Goal: Navigation & Orientation: Go to known website

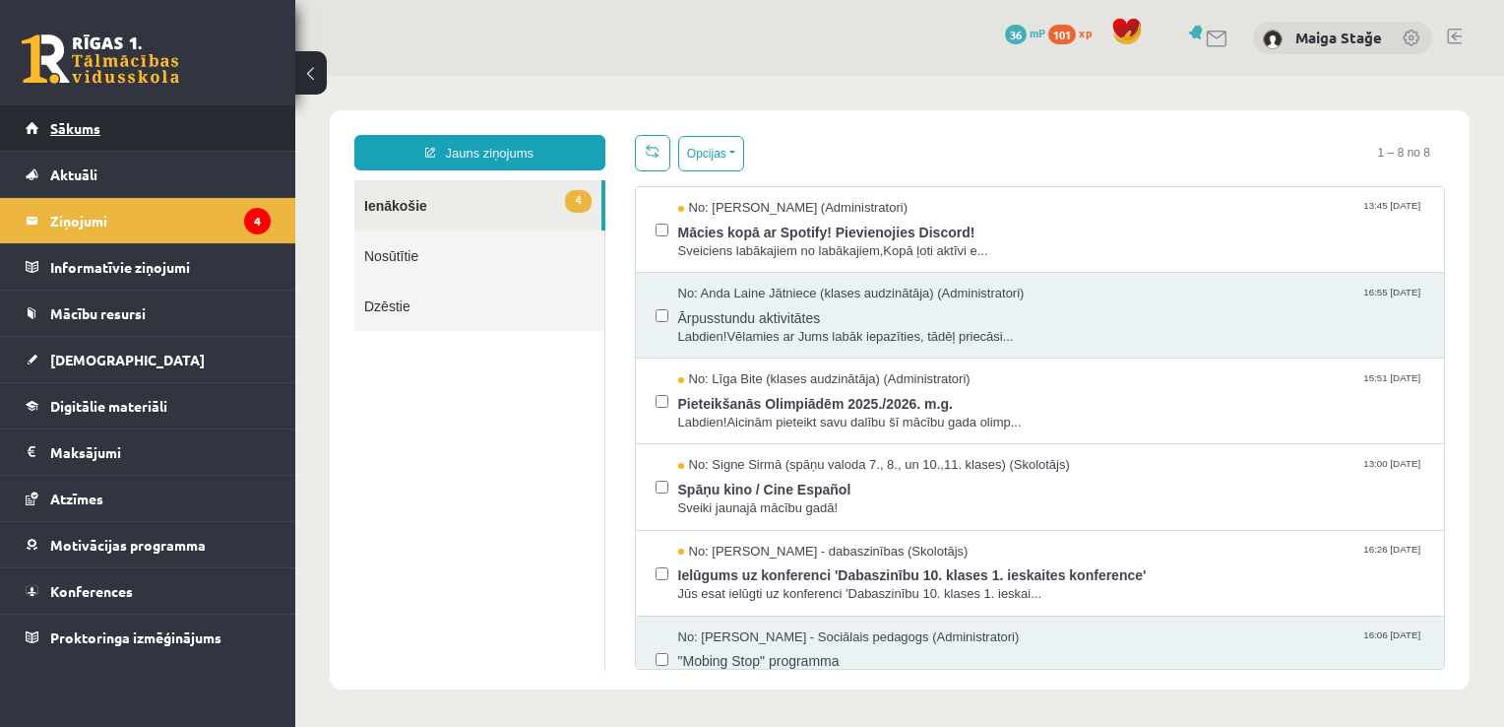
click at [129, 143] on link "Sākums" at bounding box center [148, 127] width 245 height 45
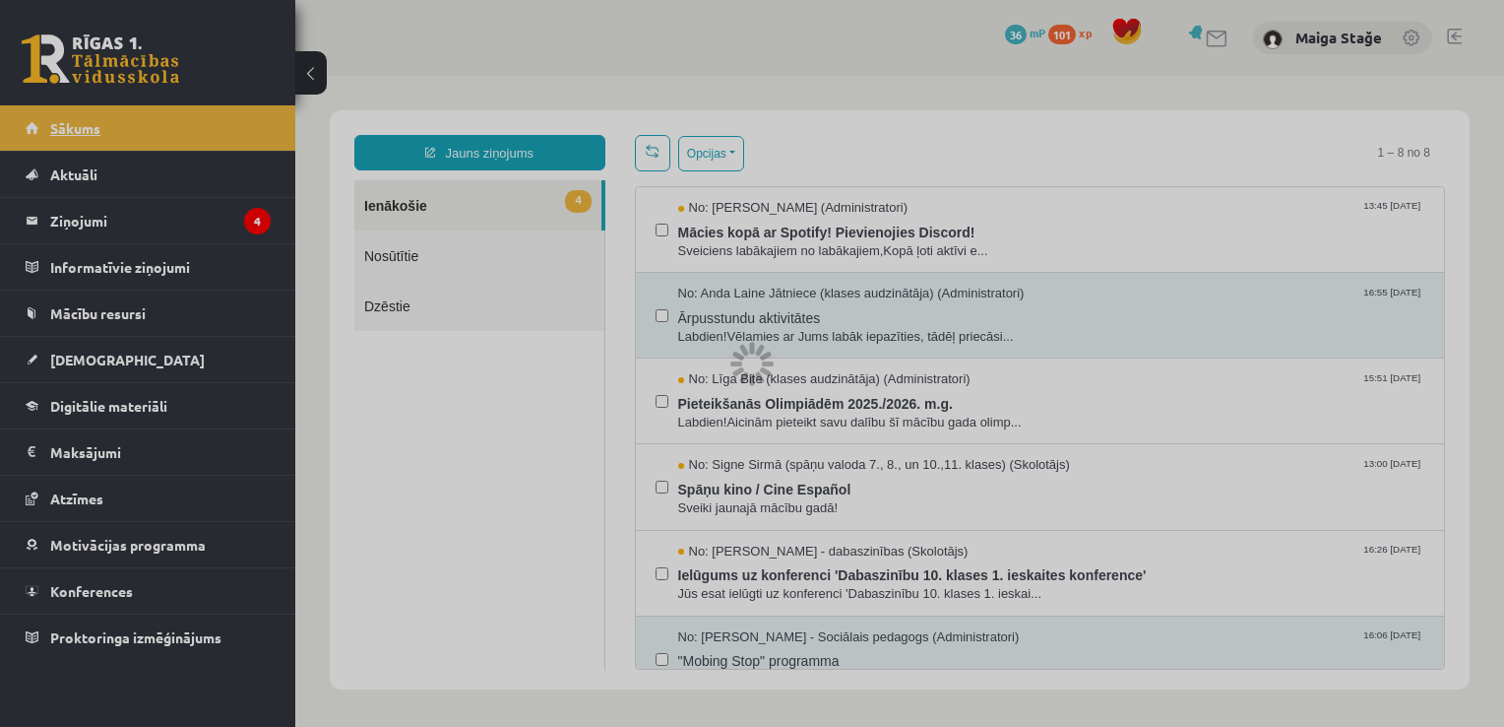
click at [129, 143] on div at bounding box center [752, 363] width 1504 height 727
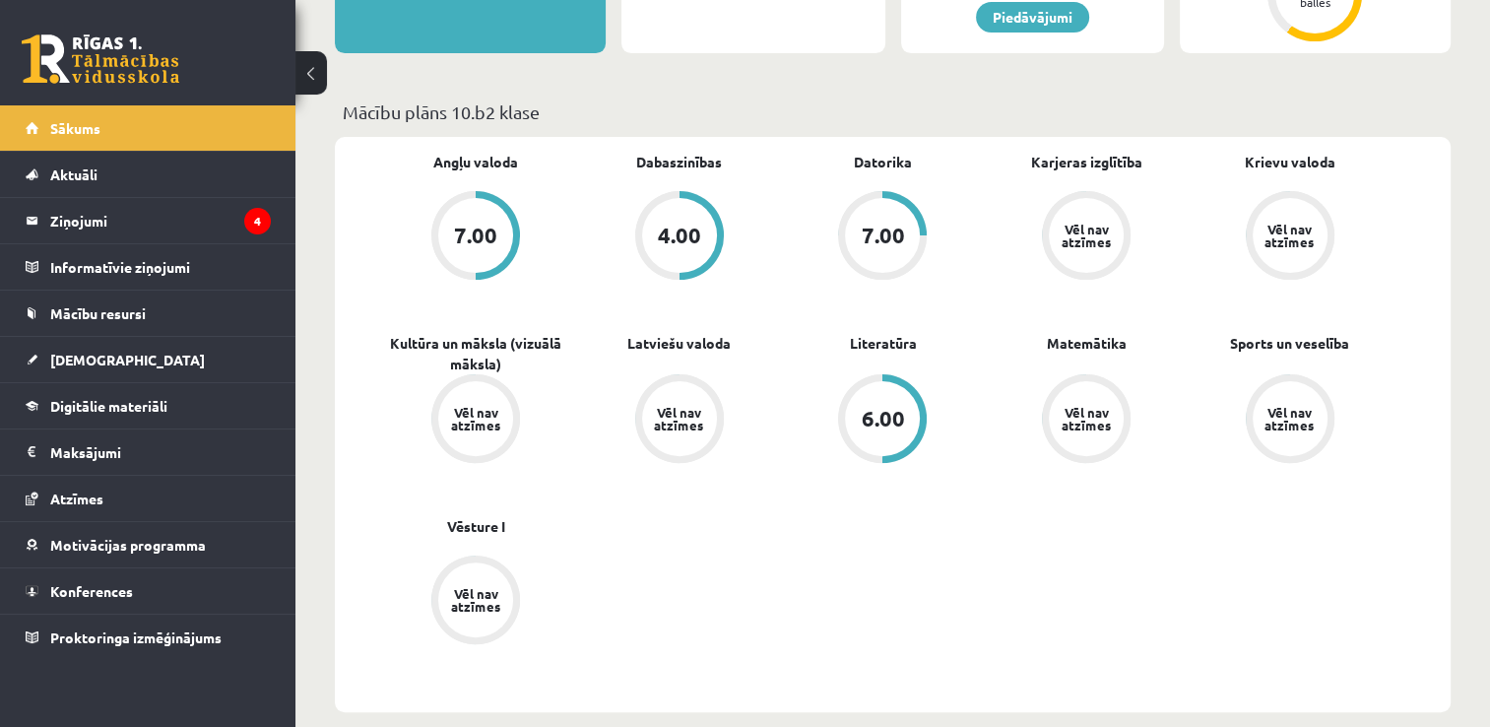
scroll to position [512, 0]
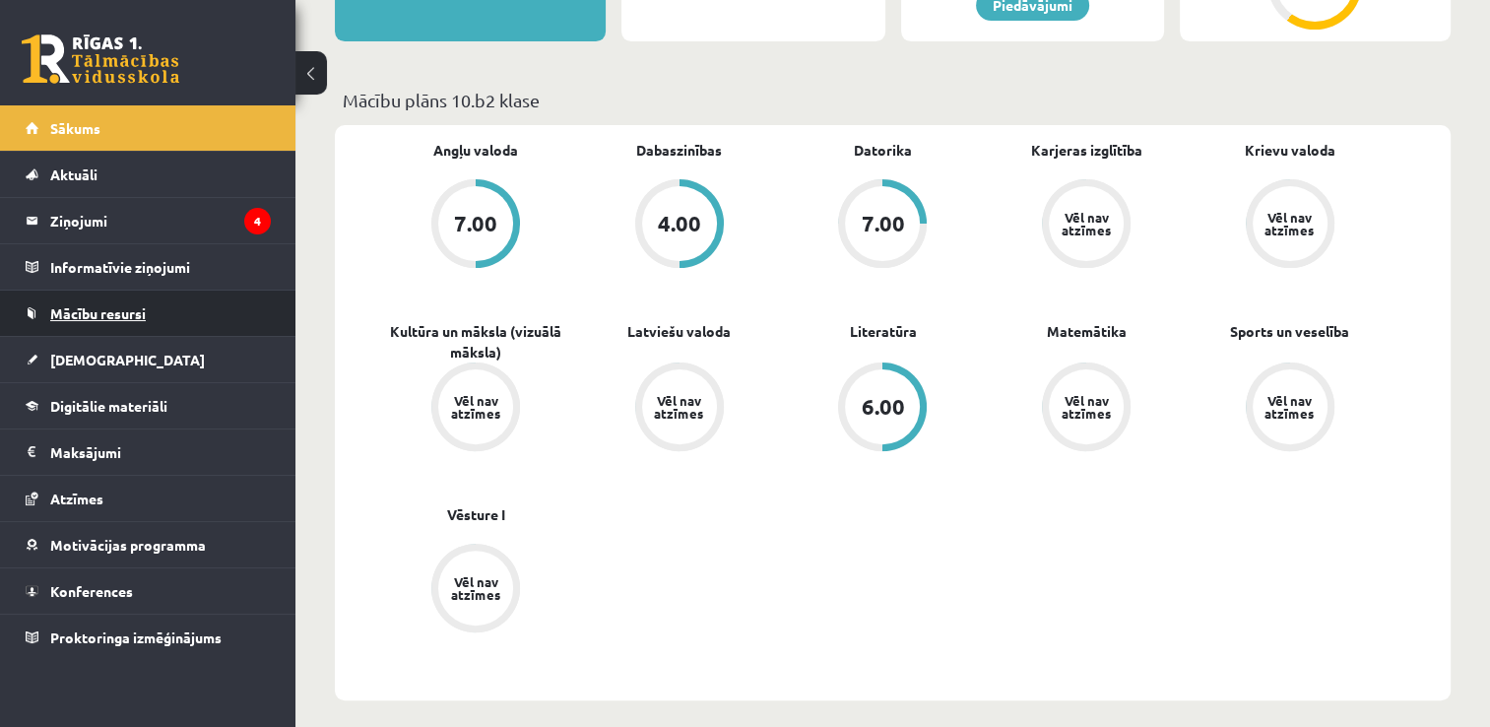
click at [184, 317] on link "Mācību resursi" at bounding box center [148, 312] width 245 height 45
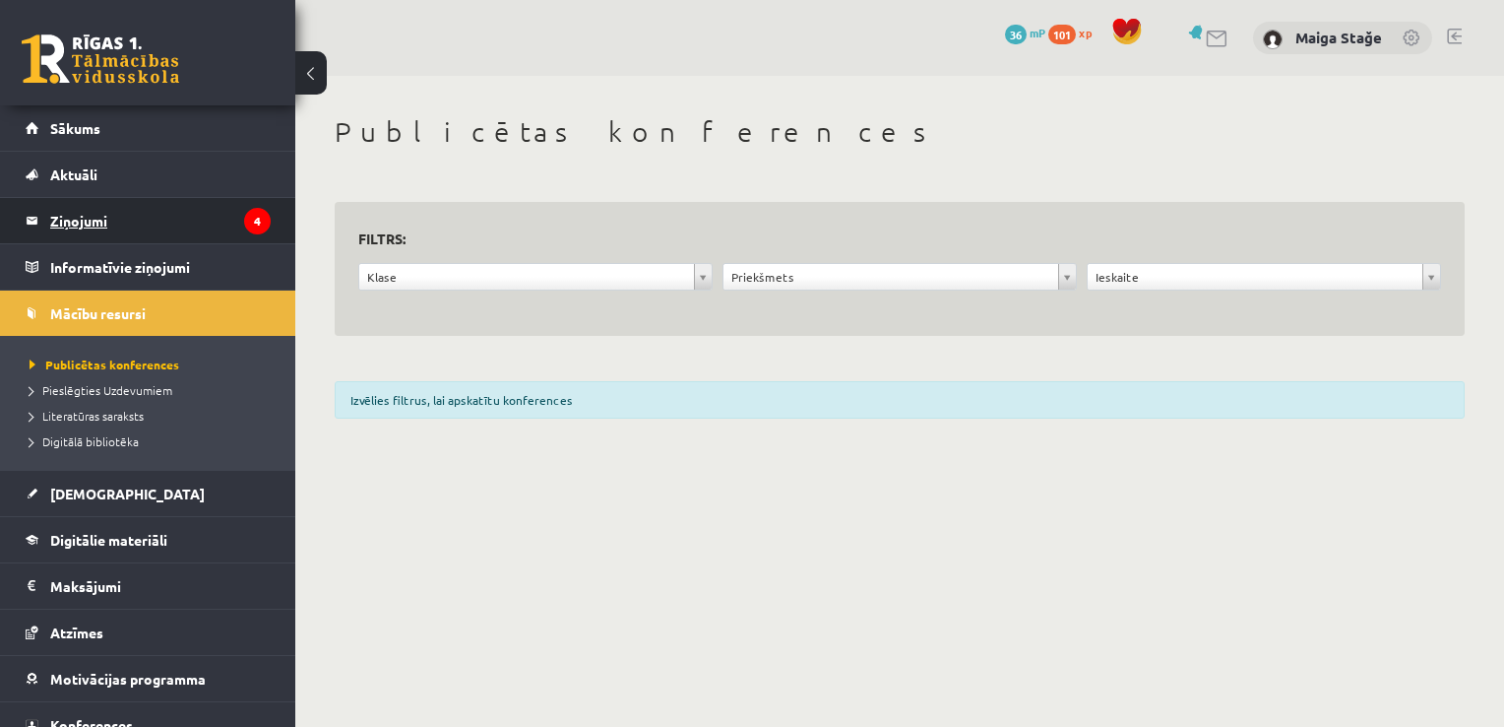
click at [92, 224] on legend "Ziņojumi 4" at bounding box center [160, 220] width 221 height 45
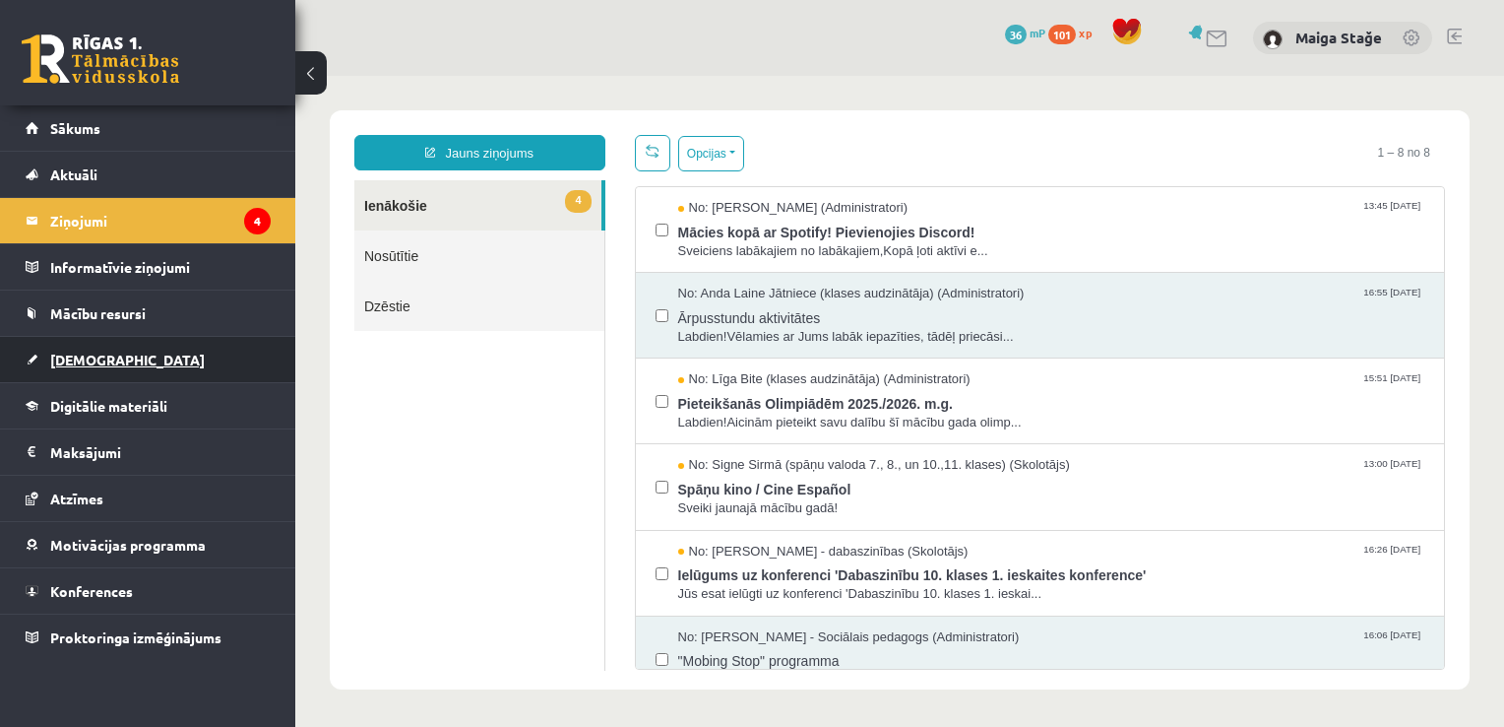
click at [162, 363] on link "[DEMOGRAPHIC_DATA]" at bounding box center [148, 359] width 245 height 45
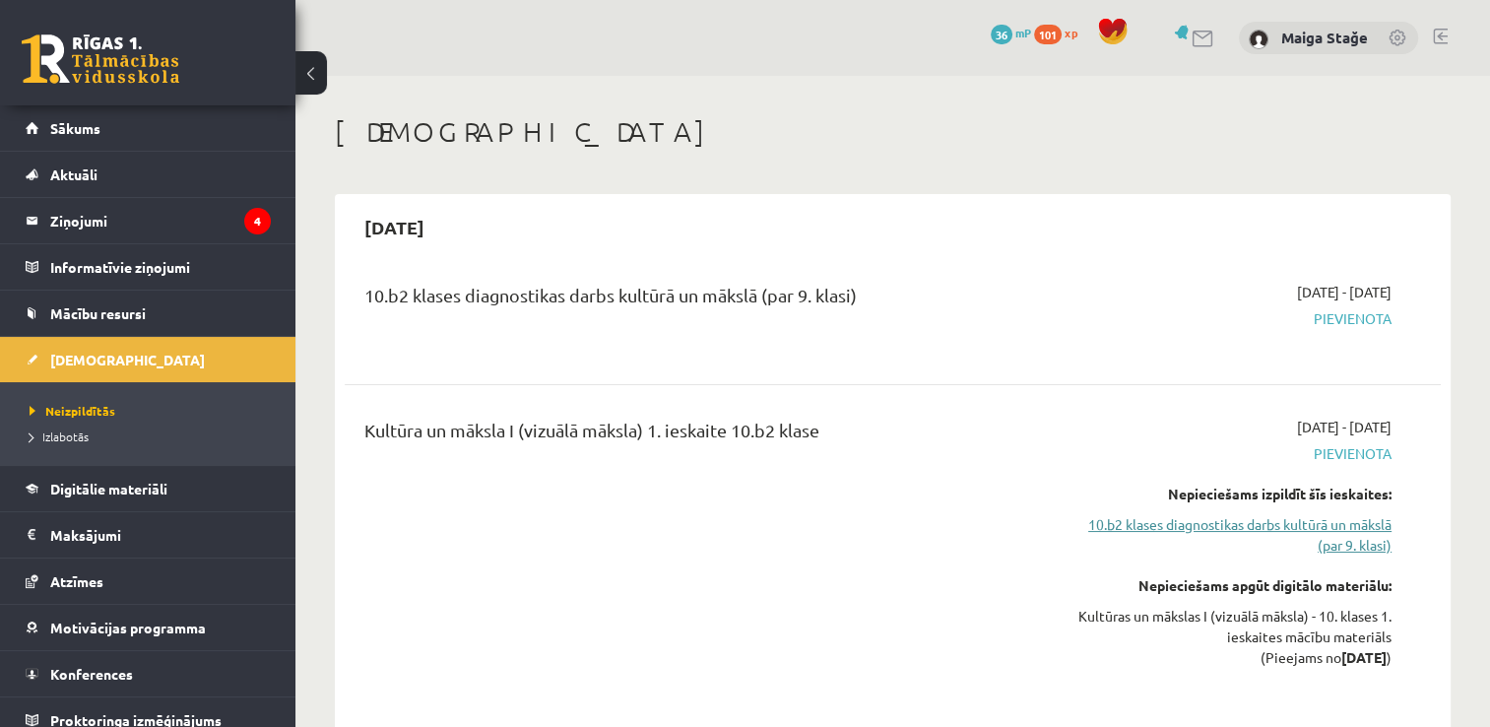
click at [1292, 515] on link "10.b2 klases diagnostikas darbs kultūrā un mākslā (par 9. klasi)" at bounding box center [1229, 534] width 323 height 41
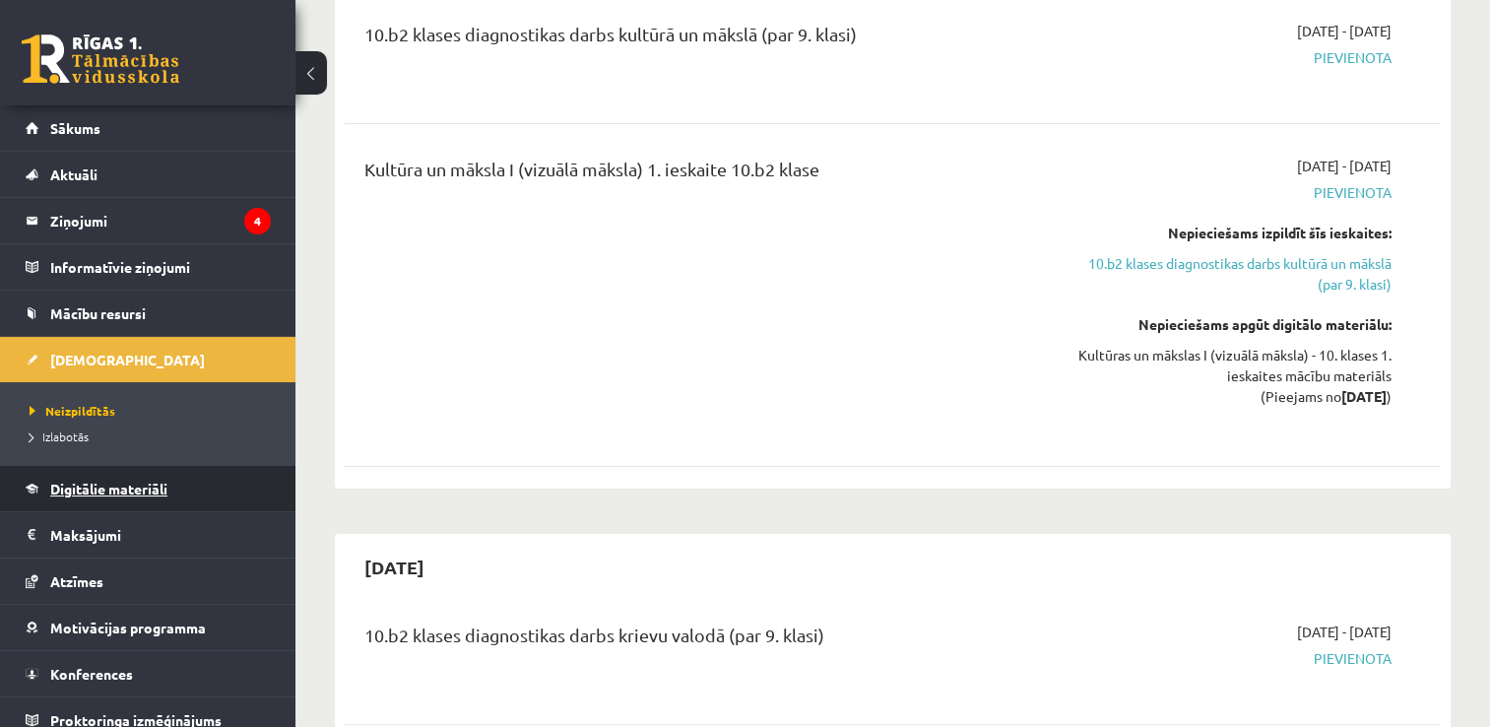
click at [157, 505] on link "Digitālie materiāli" at bounding box center [148, 488] width 245 height 45
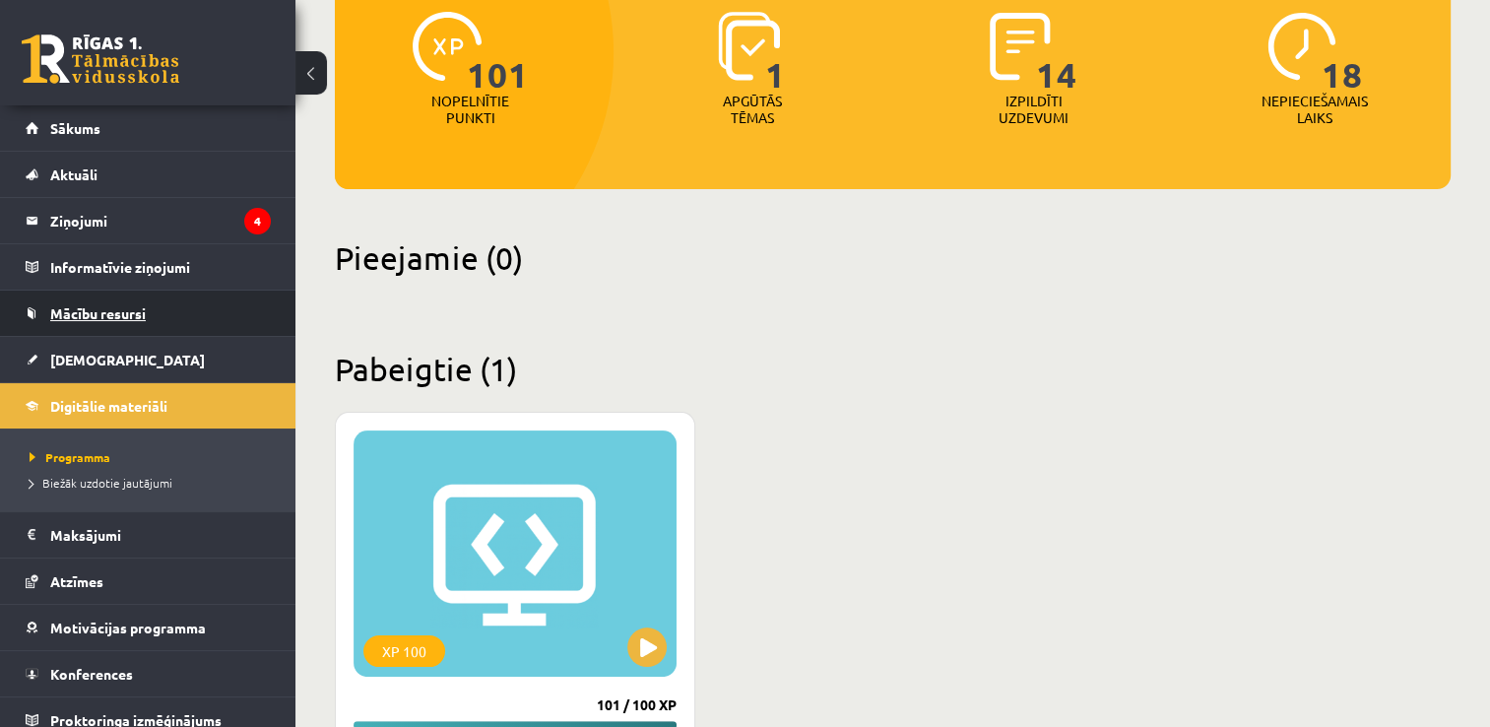
click at [125, 309] on span "Mācību resursi" at bounding box center [98, 313] width 96 height 18
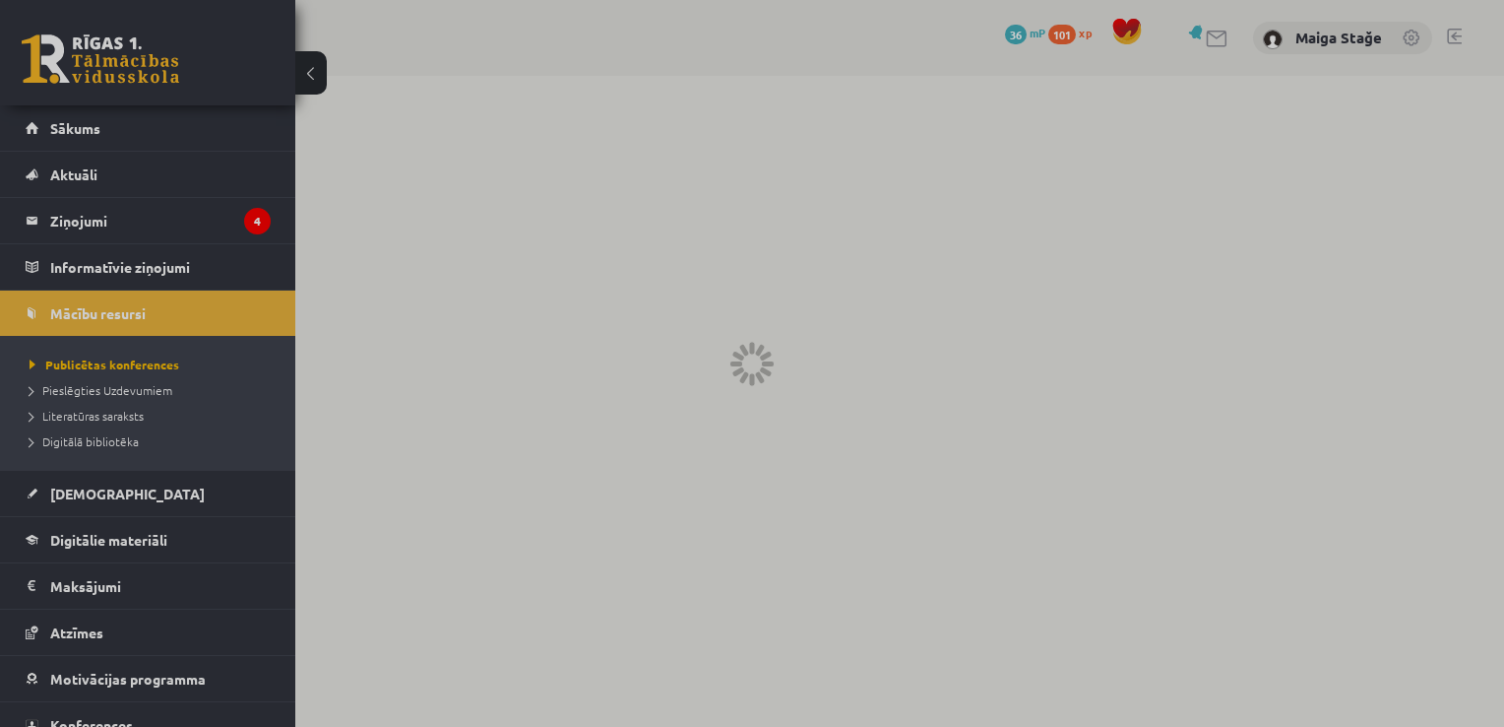
click at [148, 391] on div at bounding box center [752, 363] width 1504 height 727
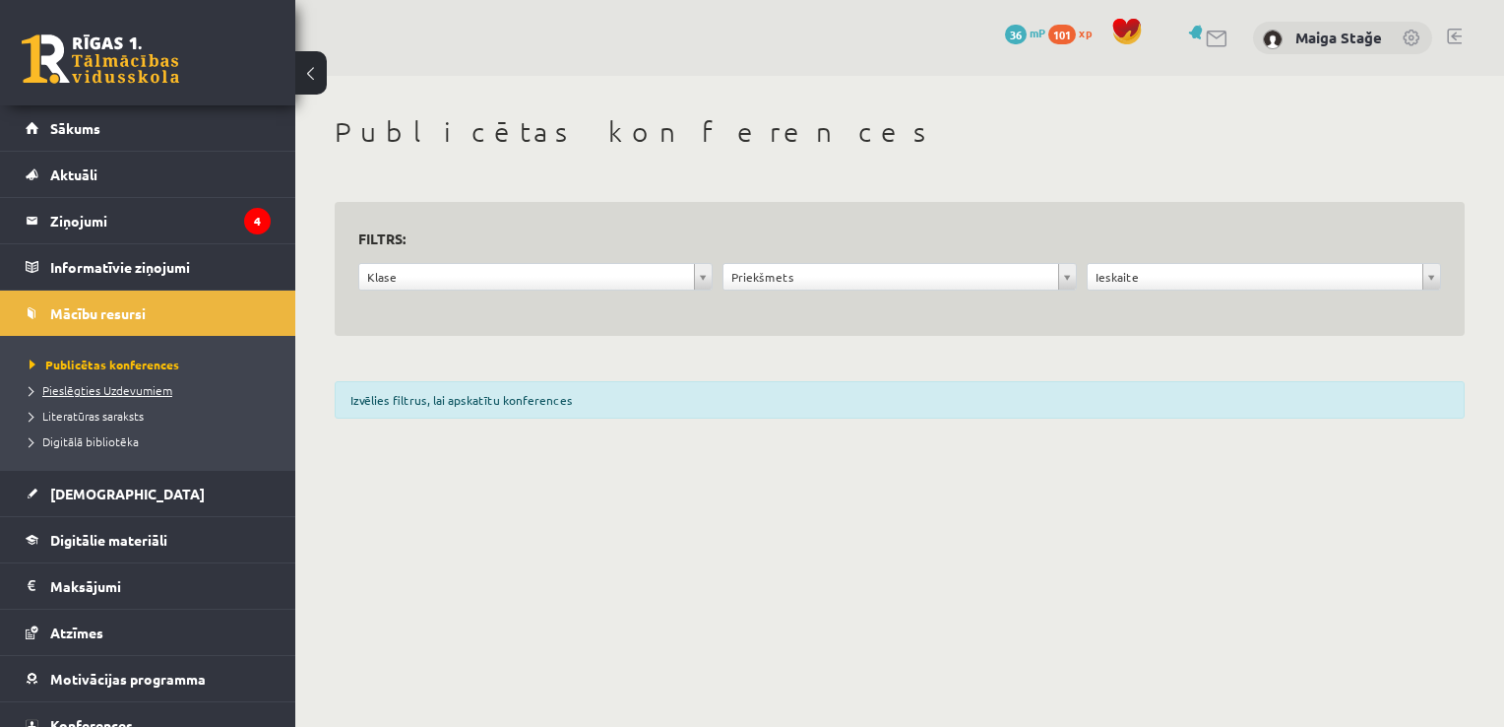
click at [94, 393] on span "Pieslēgties Uzdevumiem" at bounding box center [101, 390] width 143 height 16
